Goal: Find specific page/section: Find specific page/section

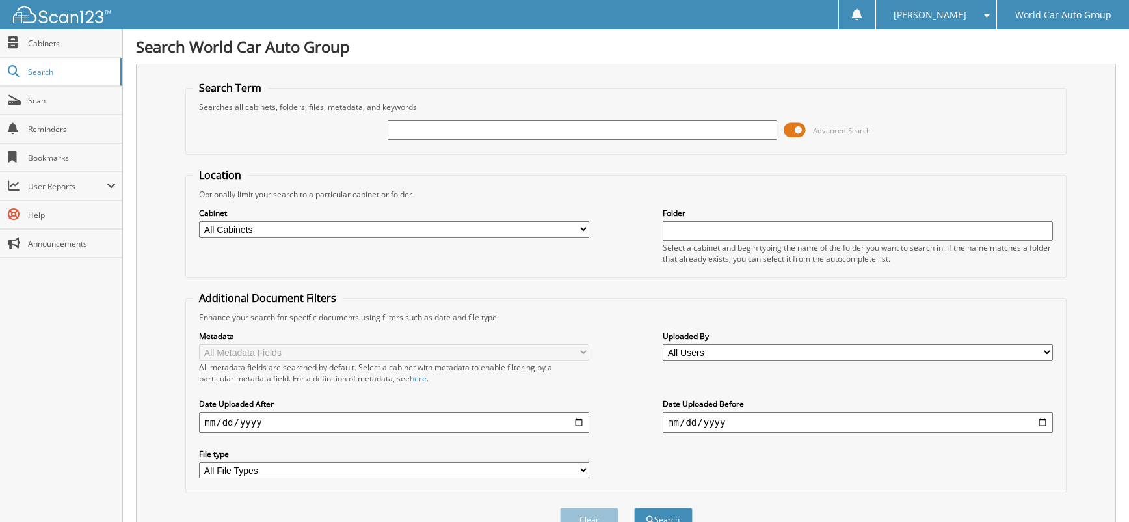
click at [515, 129] on input "text" at bounding box center [583, 130] width 390 height 20
click at [443, 131] on input "text" at bounding box center [583, 130] width 390 height 20
paste input "042454"
type input "042454"
click at [634, 507] on button "Search" at bounding box center [663, 519] width 59 height 24
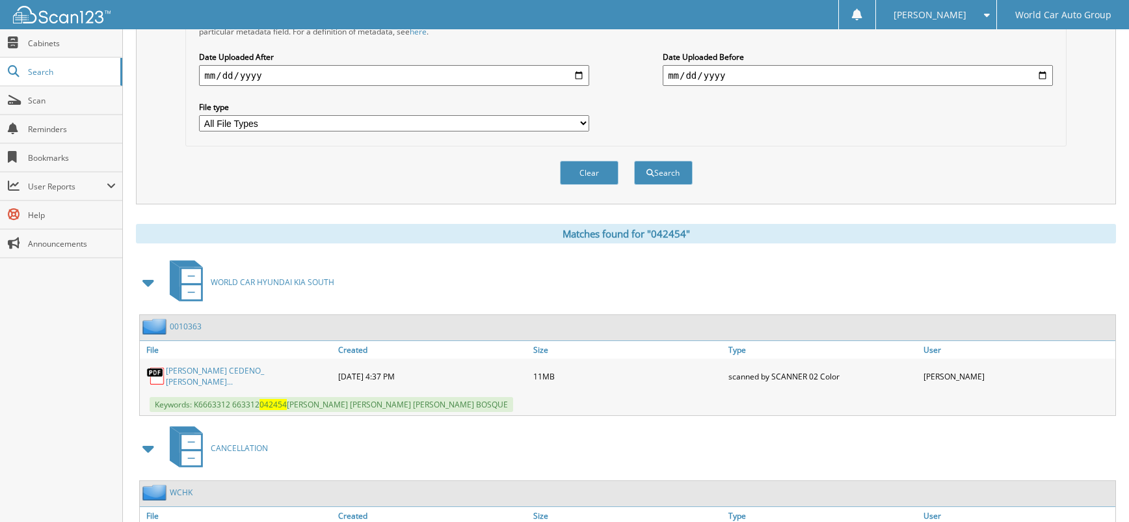
scroll to position [520, 0]
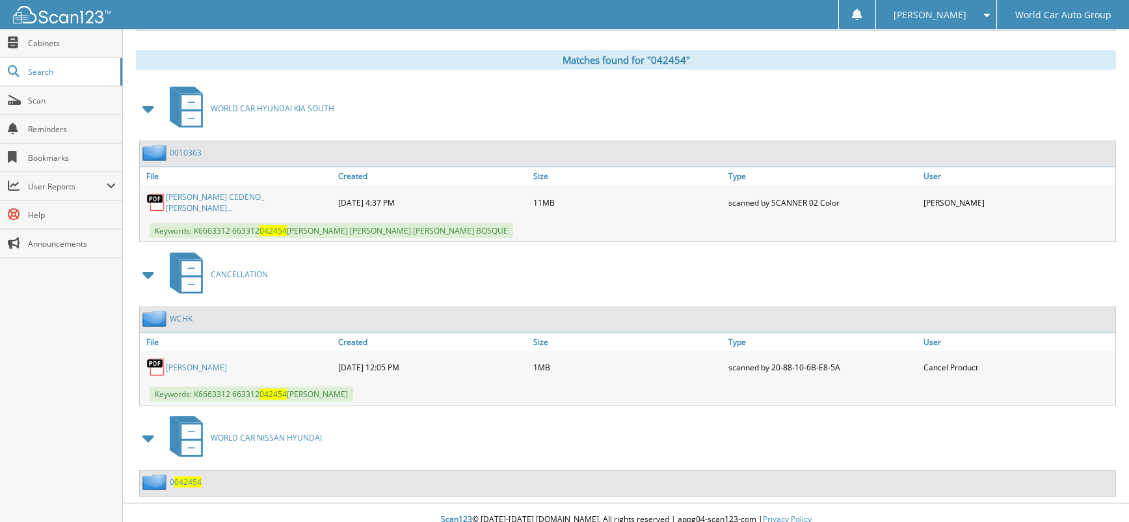
click at [214, 364] on link "FRANCES CEDENO" at bounding box center [196, 367] width 61 height 11
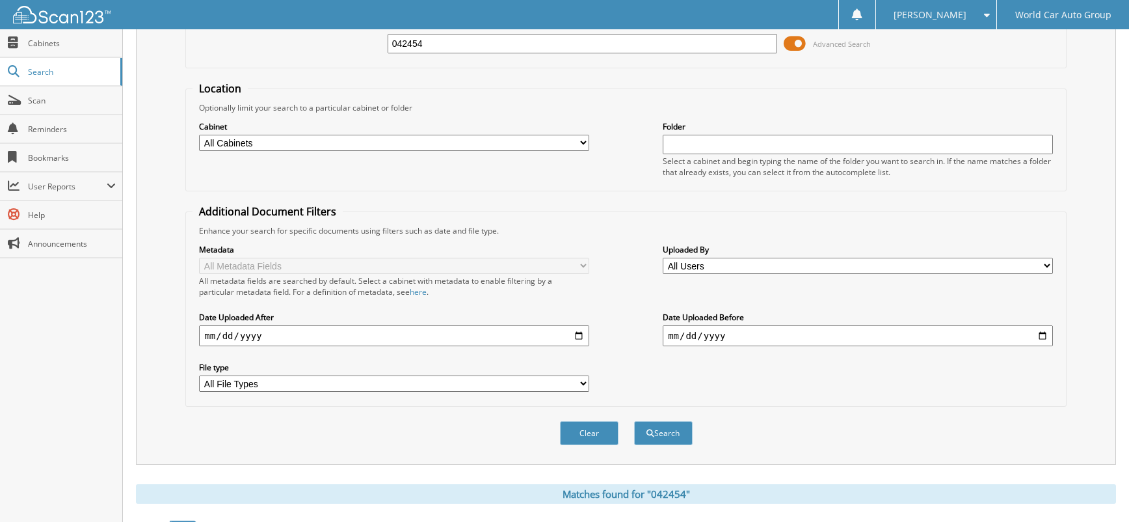
scroll to position [0, 0]
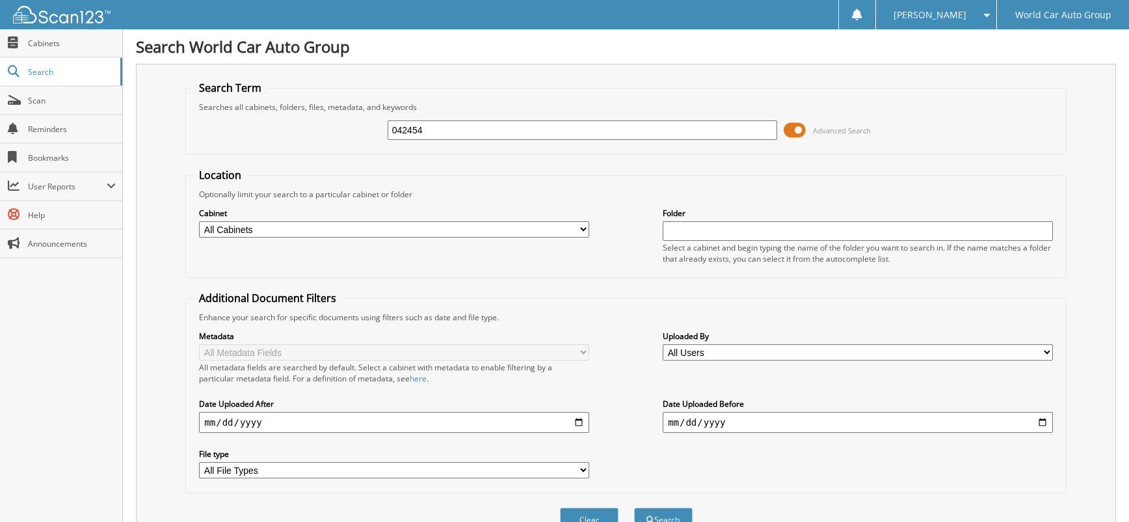
drag, startPoint x: 460, startPoint y: 124, endPoint x: 334, endPoint y: 116, distance: 125.7
click at [334, 116] on div "042454 Advanced Search" at bounding box center [626, 130] width 866 height 35
type input "045901"
click at [634, 507] on button "Search" at bounding box center [663, 519] width 59 height 24
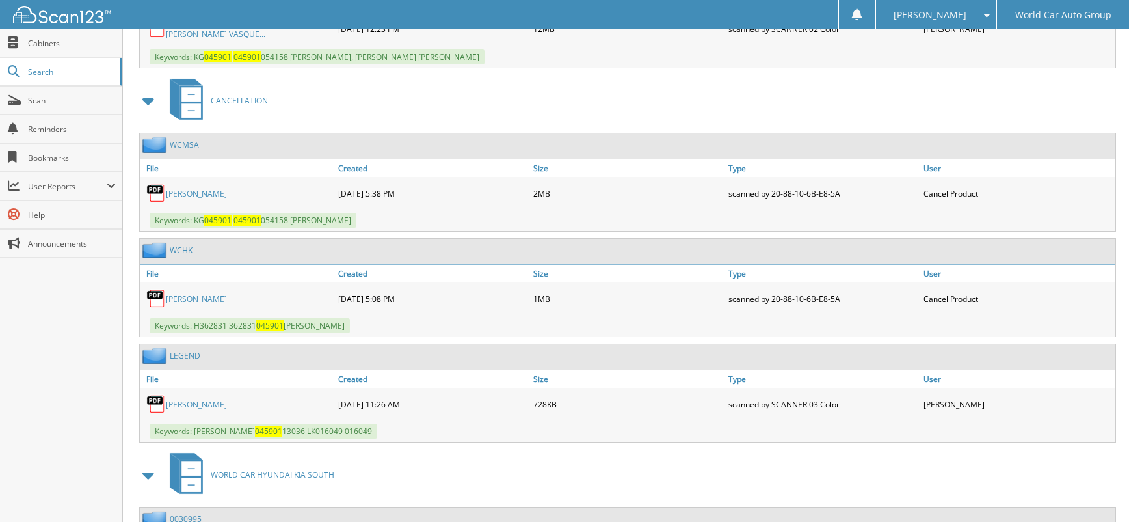
scroll to position [781, 0]
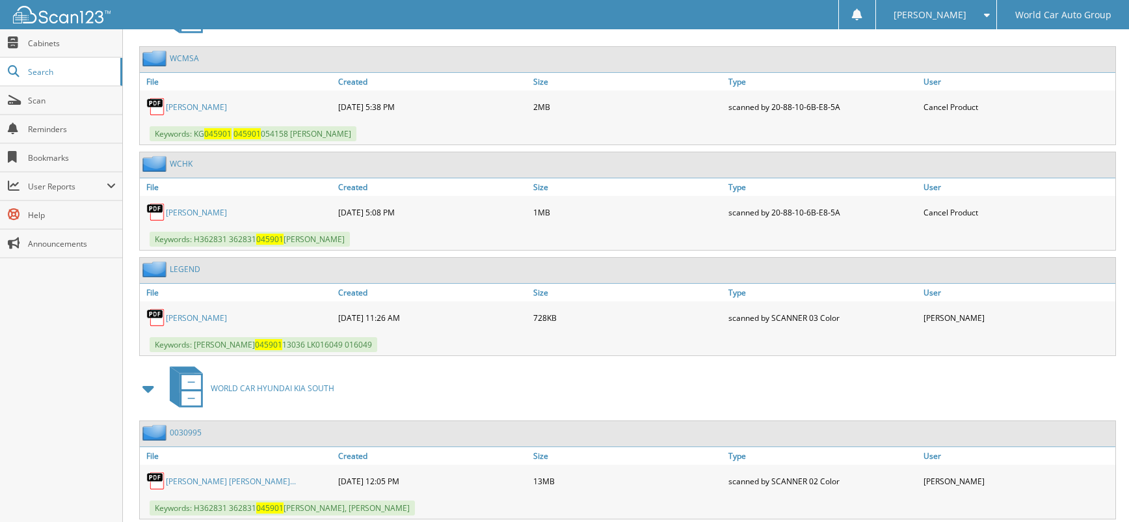
click at [227, 212] on link "[PERSON_NAME]" at bounding box center [196, 212] width 61 height 11
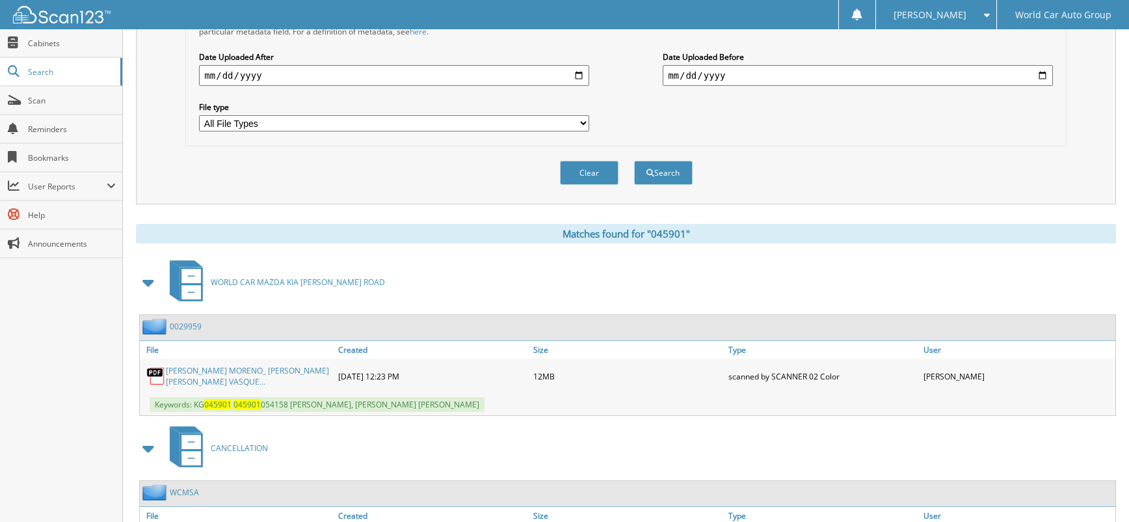
scroll to position [0, 0]
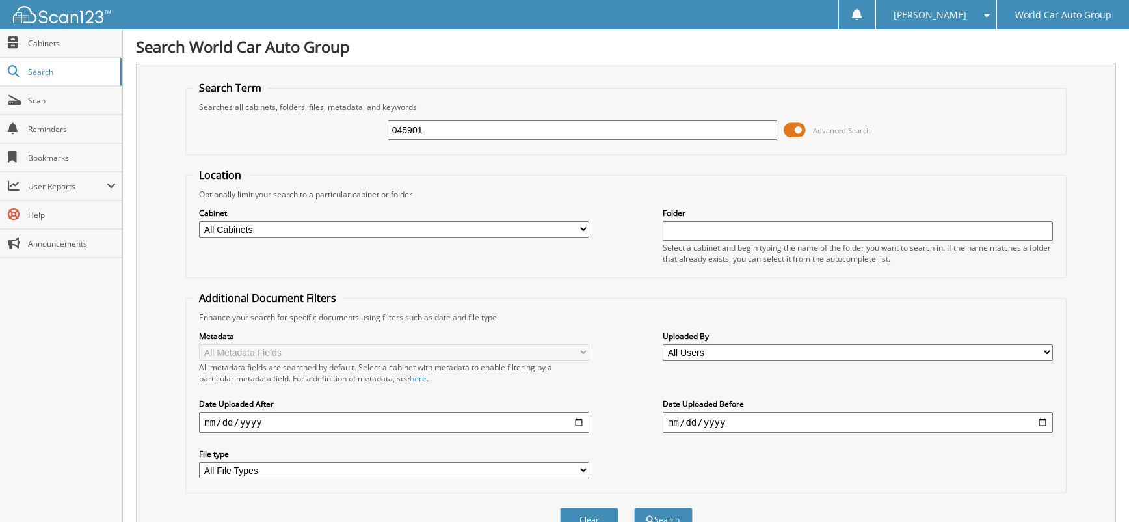
drag, startPoint x: 435, startPoint y: 126, endPoint x: 348, endPoint y: 129, distance: 87.2
click at [349, 129] on div "045901 Advanced Search" at bounding box center [626, 130] width 866 height 35
paste input "6168"
click at [634, 507] on button "Search" at bounding box center [663, 519] width 59 height 24
type input "046168."
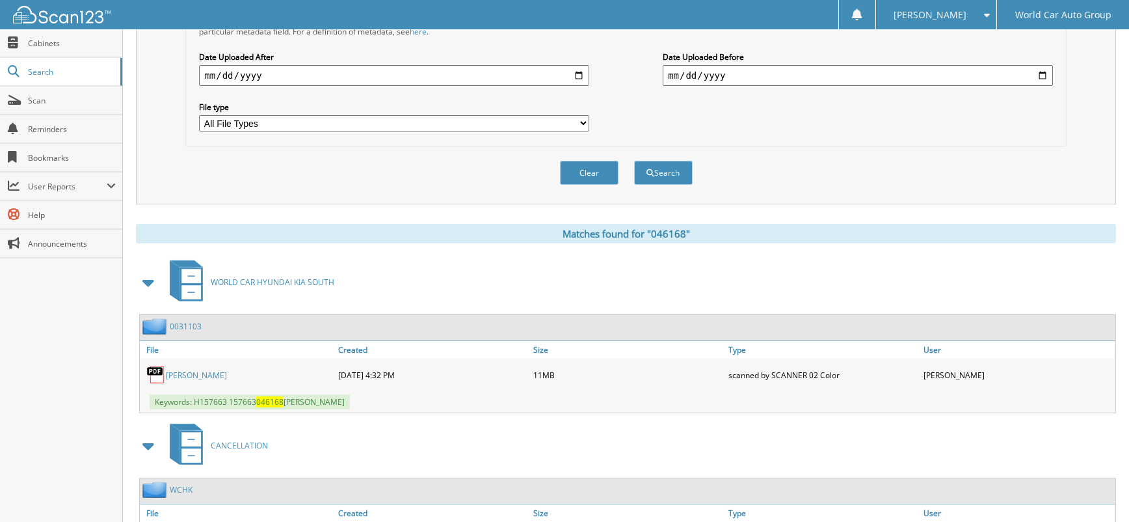
scroll to position [520, 0]
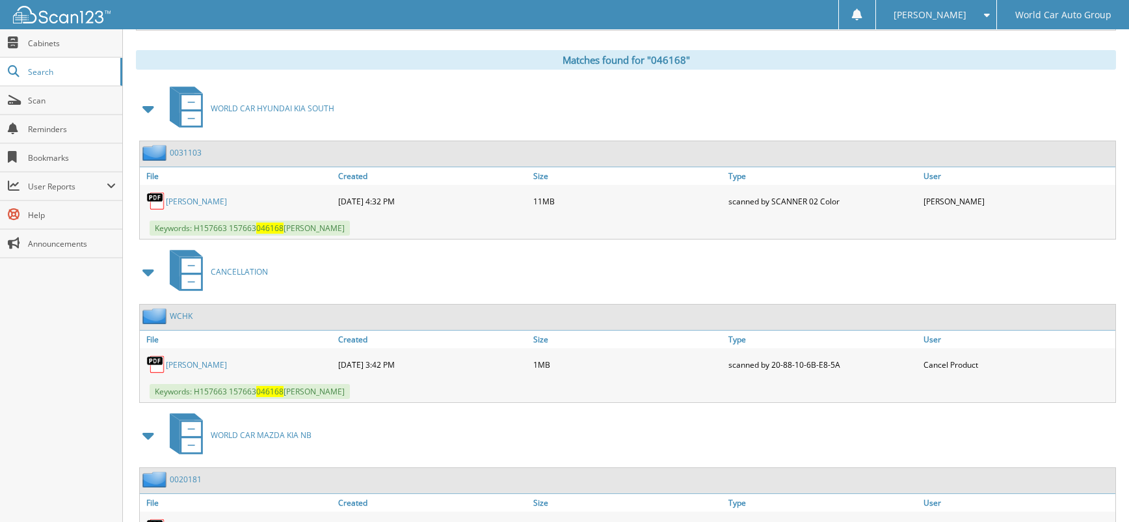
click at [227, 368] on link "JACINTA UPTEGRAFF" at bounding box center [196, 364] width 61 height 11
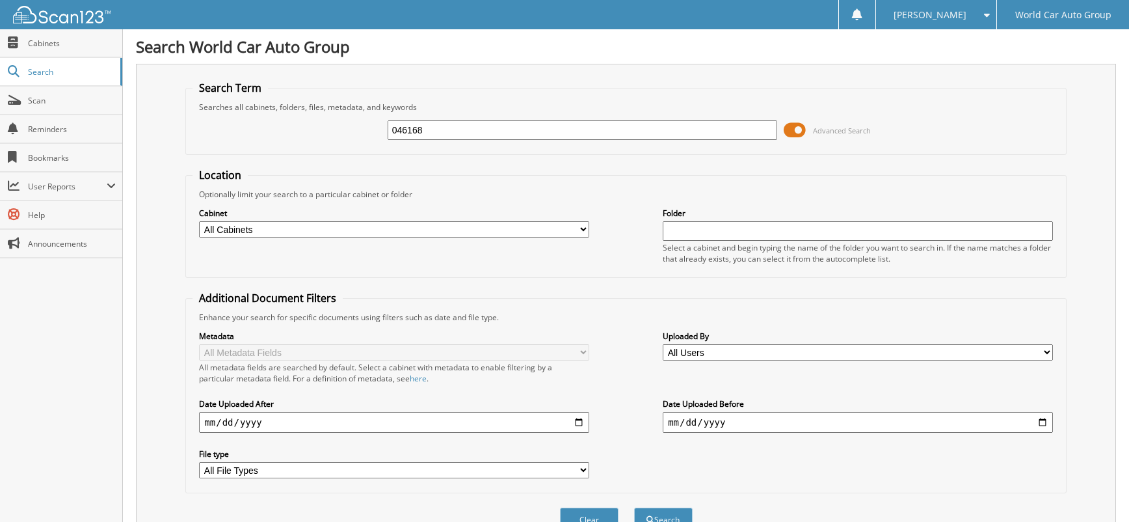
click at [334, 125] on div "046168 Advanced Search" at bounding box center [626, 130] width 866 height 35
type input "051972"
click at [634, 507] on button "Search" at bounding box center [663, 519] width 59 height 24
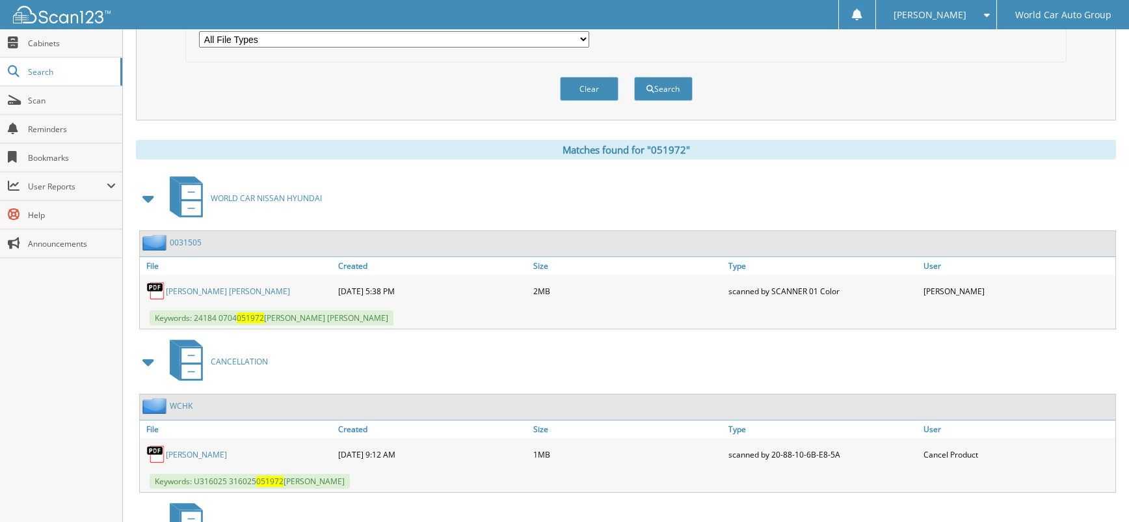
scroll to position [604, 0]
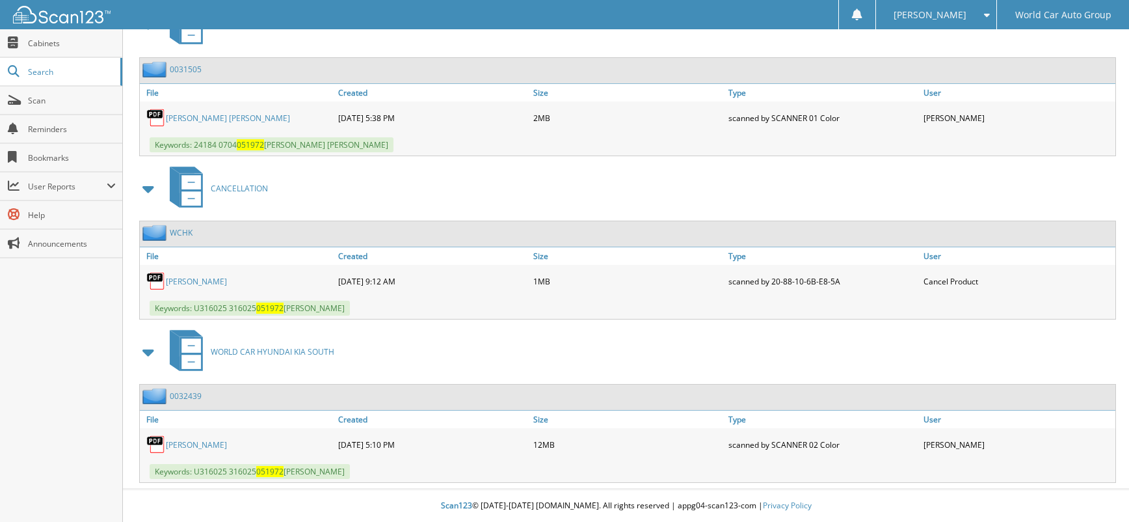
click at [188, 284] on link "JOHN VARGAS" at bounding box center [196, 281] width 61 height 11
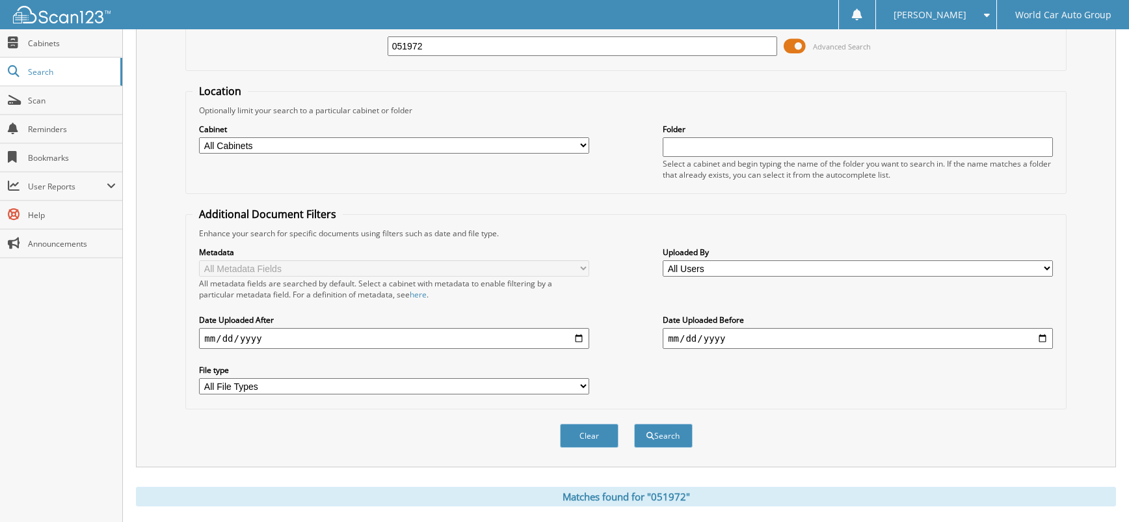
scroll to position [0, 0]
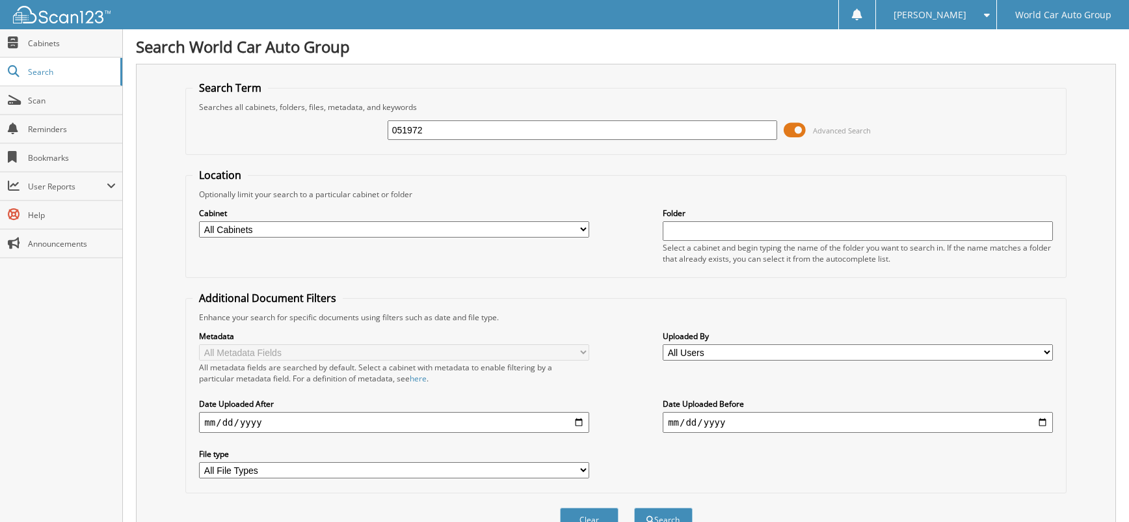
click at [444, 127] on input "051972" at bounding box center [583, 130] width 390 height 20
type input "053329"
click at [634, 507] on button "Search" at bounding box center [663, 519] width 59 height 24
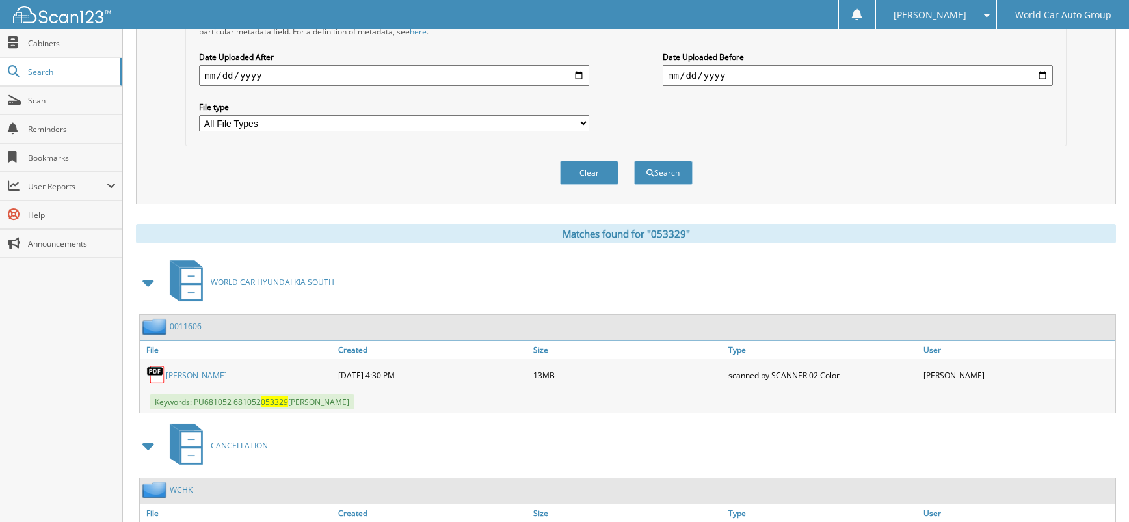
scroll to position [434, 0]
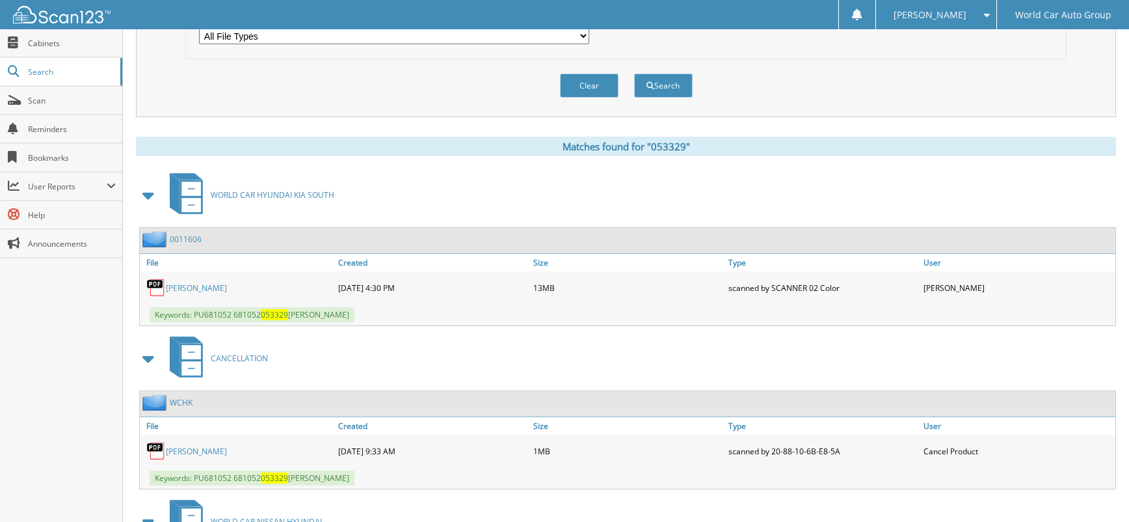
click at [227, 446] on link "LAURA IBARRA-TORRES" at bounding box center [196, 451] width 61 height 11
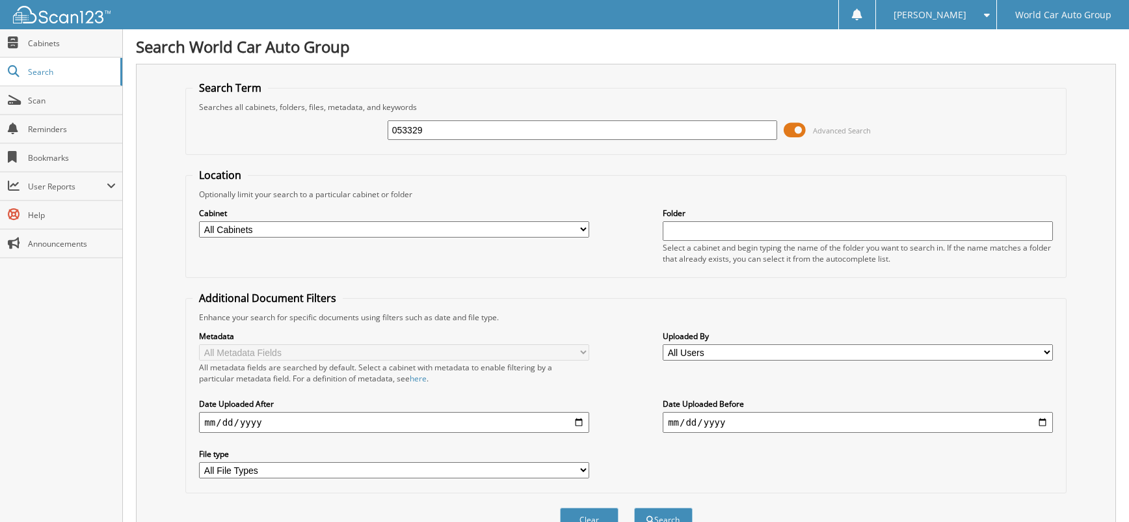
click at [501, 124] on input "053329" at bounding box center [583, 130] width 390 height 20
type input "063616"
click at [634, 507] on button "Search" at bounding box center [663, 519] width 59 height 24
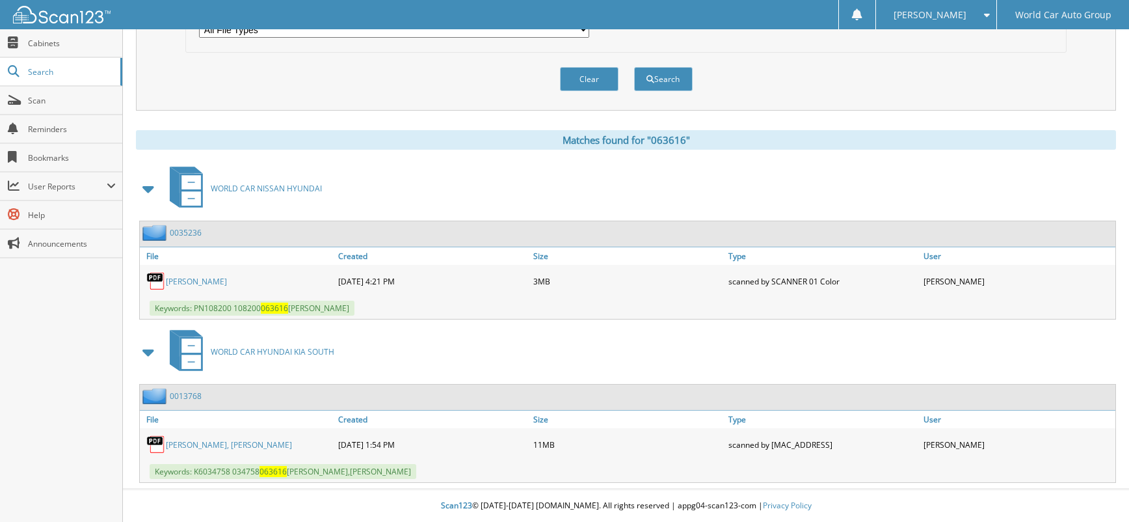
scroll to position [7, 0]
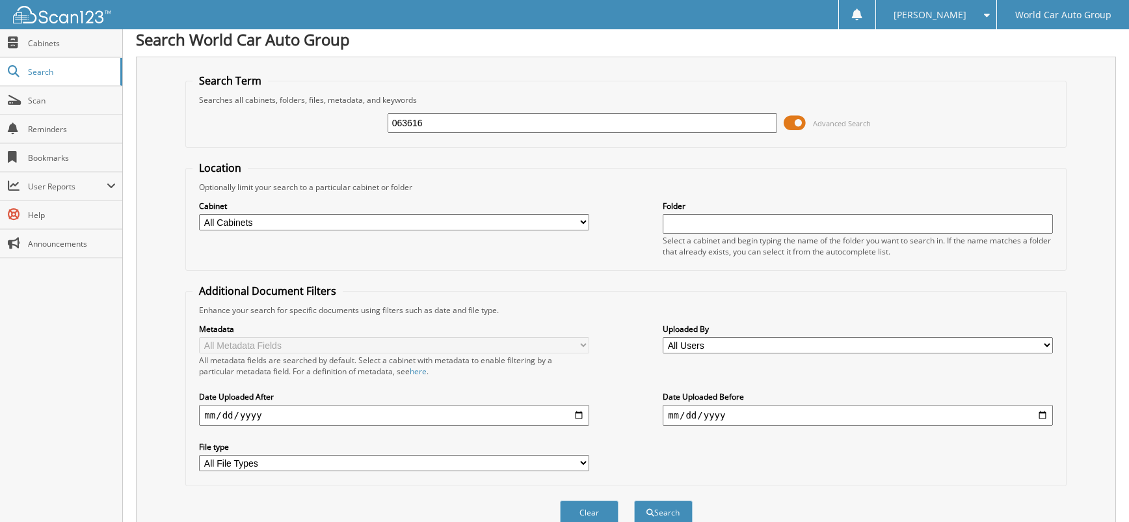
drag, startPoint x: 437, startPoint y: 125, endPoint x: 368, endPoint y: 122, distance: 69.7
click at [370, 122] on div "063616 Advanced Search" at bounding box center [626, 122] width 866 height 35
type input "169480"
click at [634, 500] on button "Search" at bounding box center [663, 512] width 59 height 24
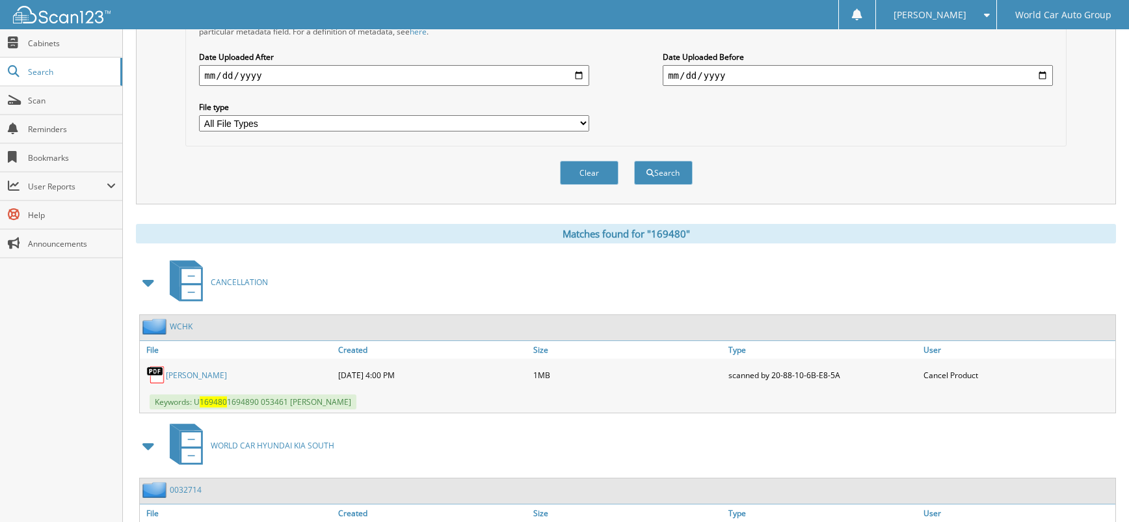
scroll to position [434, 0]
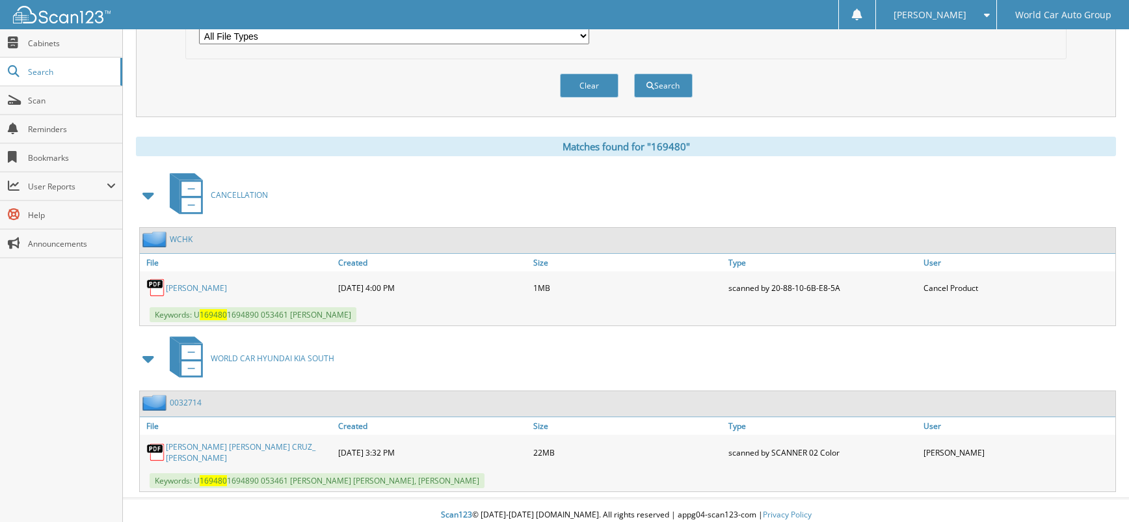
click at [189, 289] on link "[PERSON_NAME]" at bounding box center [196, 287] width 61 height 11
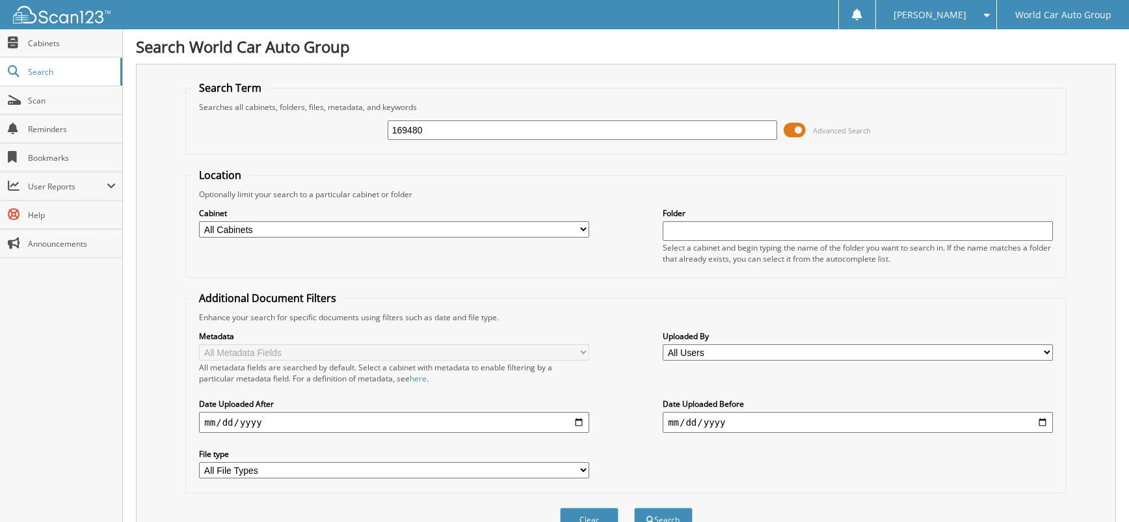
drag, startPoint x: 434, startPoint y: 119, endPoint x: 414, endPoint y: 123, distance: 20.5
click at [416, 122] on div "169480" at bounding box center [583, 130] width 390 height 22
click at [459, 124] on input "169480" at bounding box center [583, 130] width 390 height 20
type input "041319"
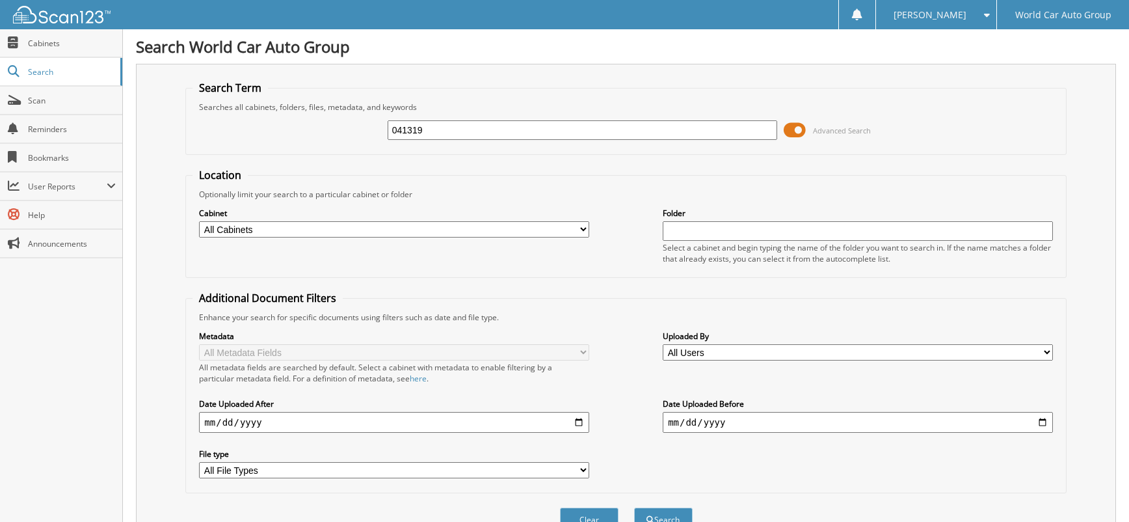
click at [634, 507] on button "Search" at bounding box center [663, 519] width 59 height 24
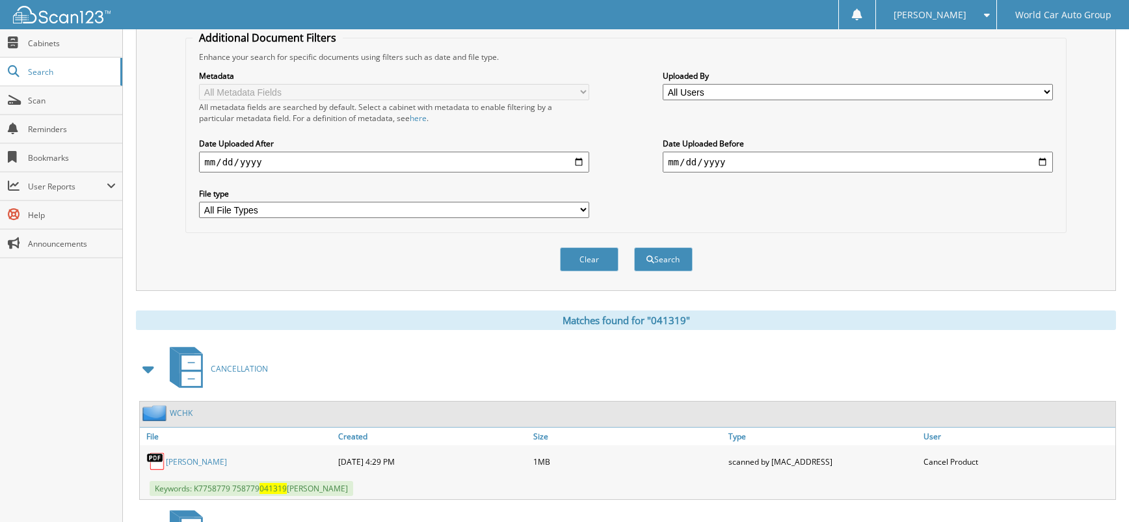
scroll to position [347, 0]
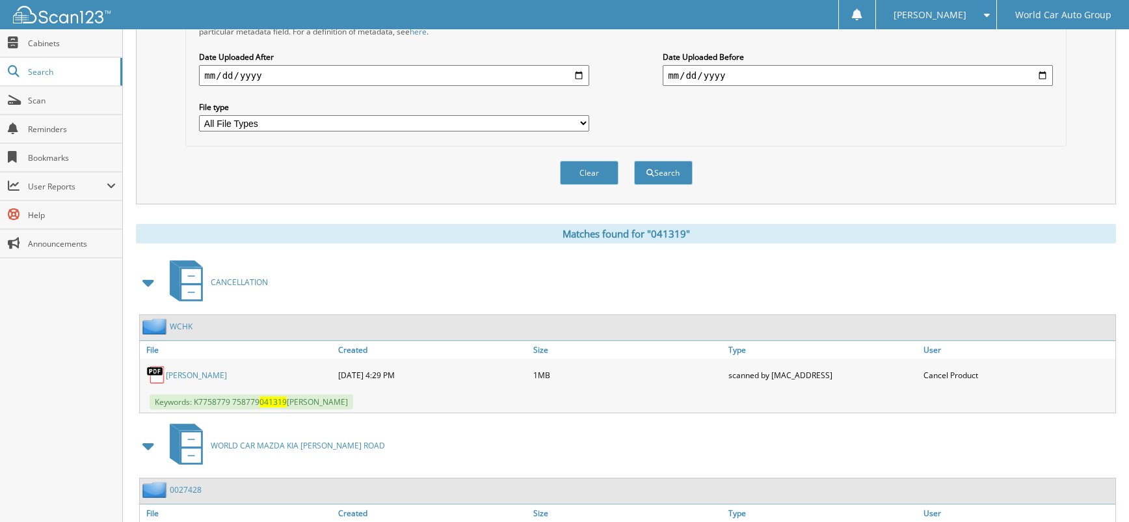
click at [197, 369] on link "[PERSON_NAME]" at bounding box center [196, 374] width 61 height 11
